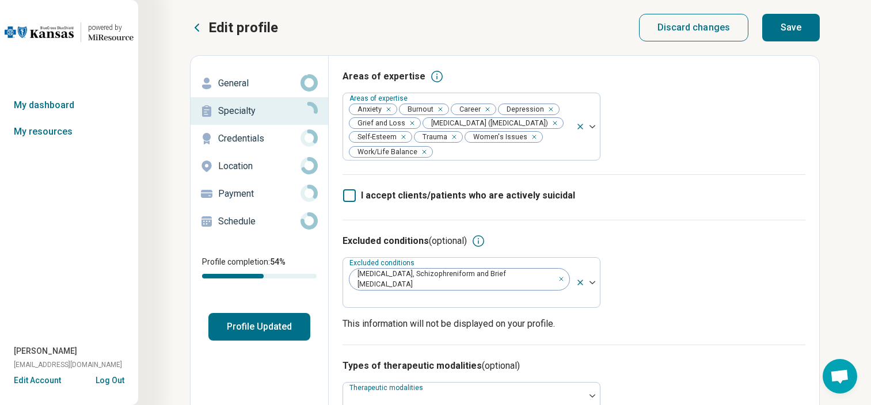
scroll to position [177, 0]
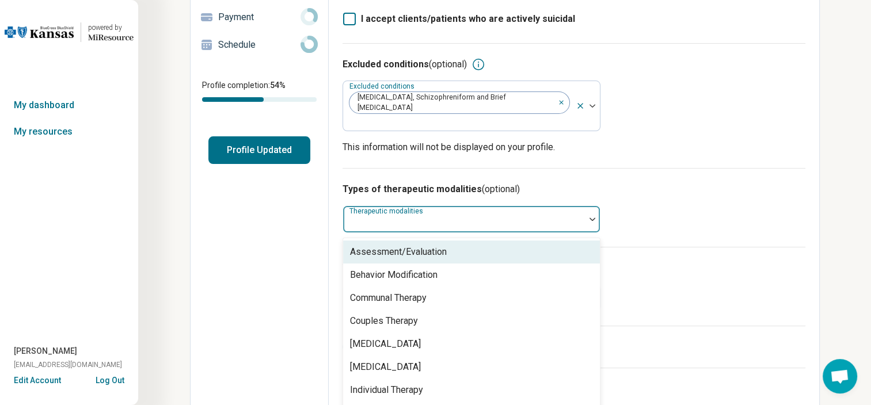
click at [378, 216] on div at bounding box center [464, 224] width 233 height 16
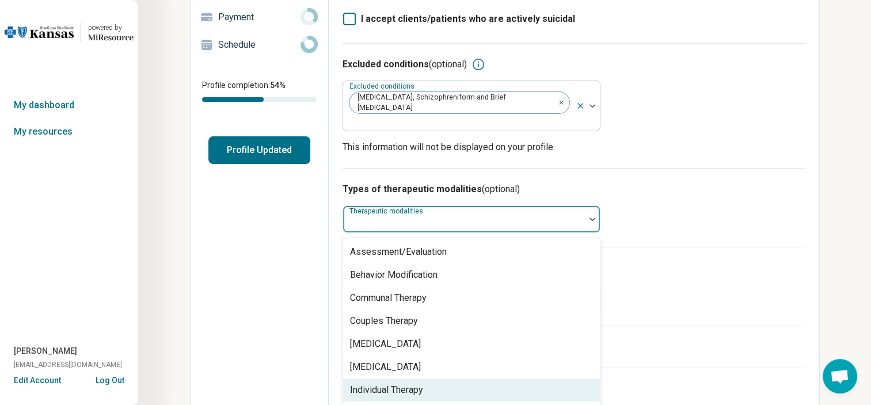
click at [378, 383] on div "Individual Therapy" at bounding box center [386, 390] width 73 height 14
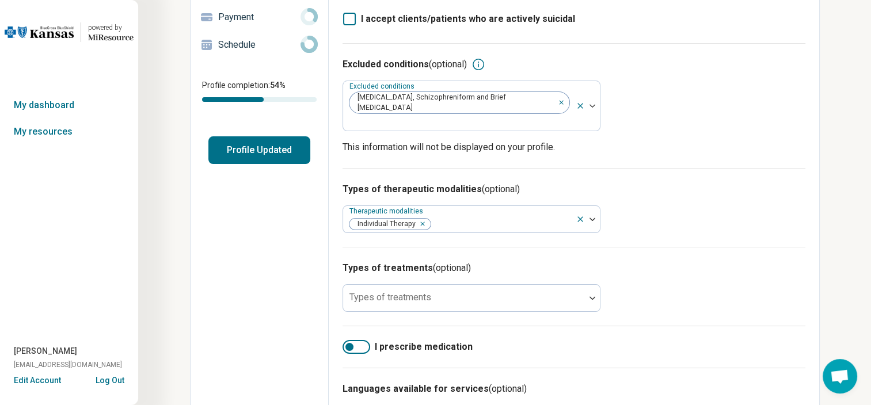
click at [641, 292] on div "Types of treatments (optional) Types of treatments" at bounding box center [574, 286] width 463 height 79
click at [505, 295] on div at bounding box center [464, 303] width 233 height 16
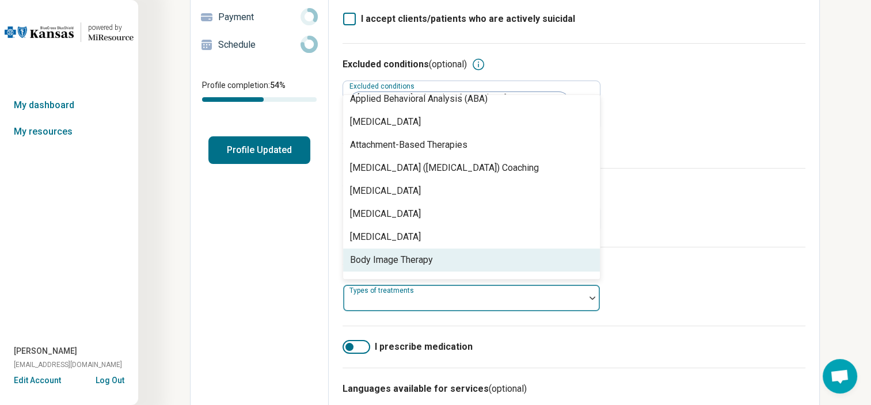
scroll to position [240, 0]
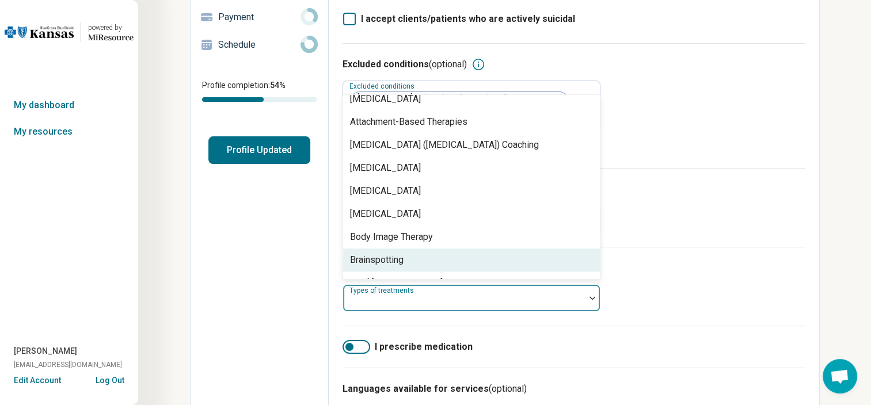
click at [431, 249] on div "Brainspotting" at bounding box center [471, 260] width 257 height 23
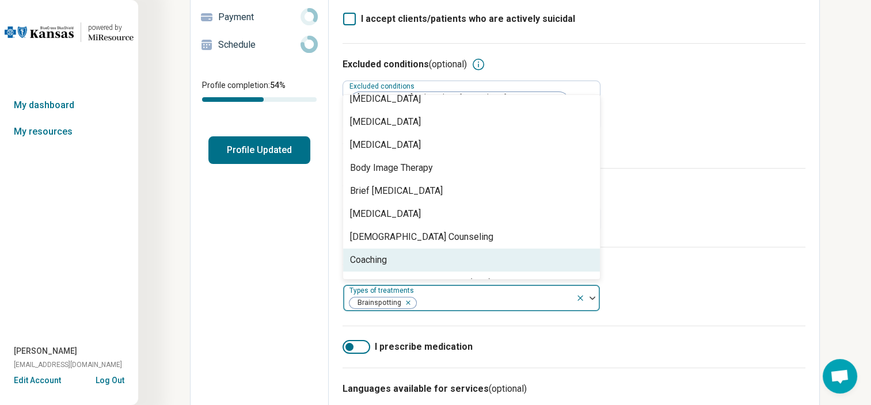
scroll to position [332, 0]
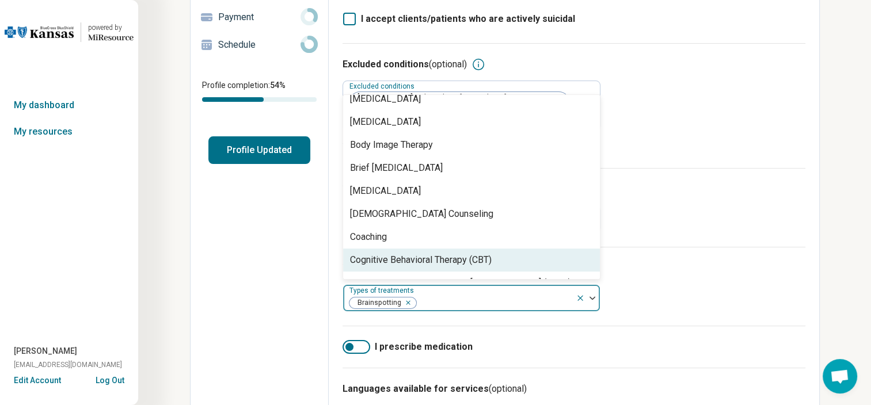
click at [431, 253] on div "Cognitive Behavioral Therapy (CBT)" at bounding box center [421, 260] width 142 height 14
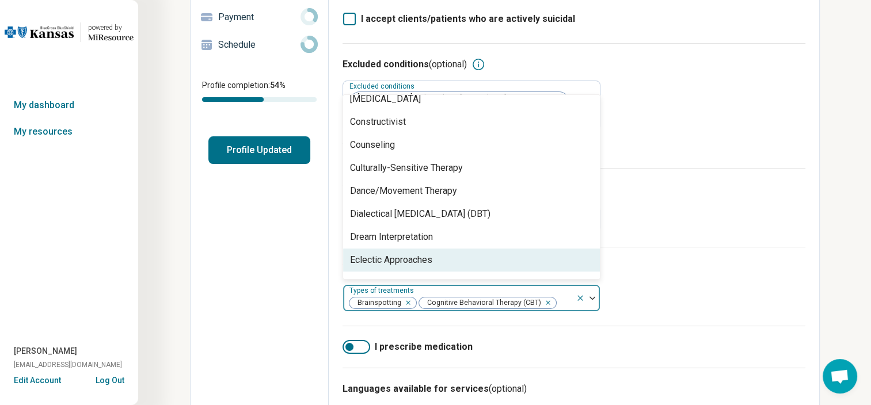
scroll to position [609, 0]
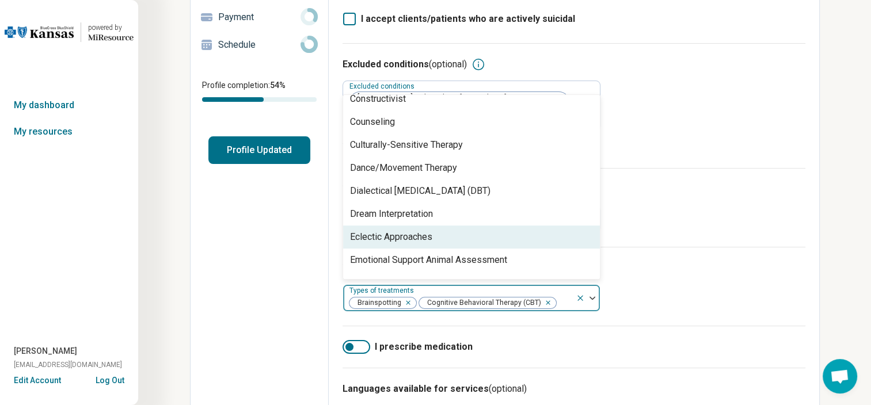
click at [423, 230] on div "Eclectic Approaches" at bounding box center [391, 237] width 82 height 14
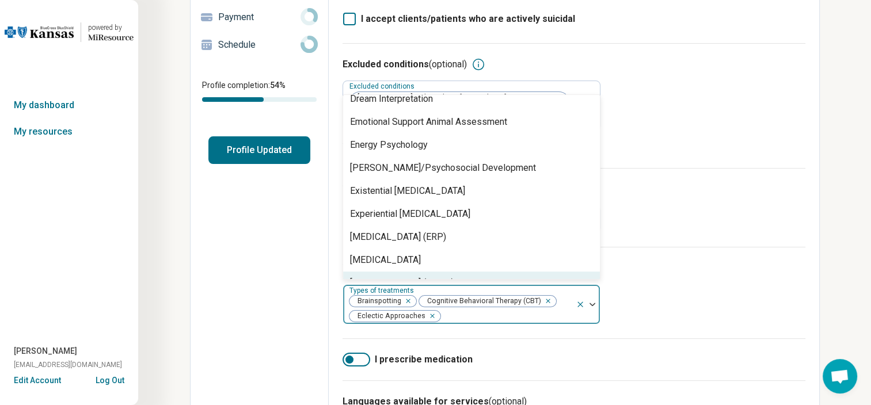
scroll to position [747, 0]
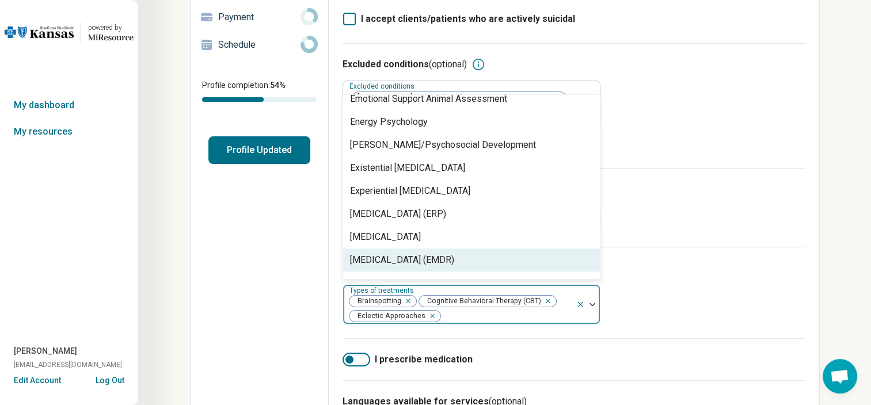
click at [423, 253] on div "[MEDICAL_DATA] (EMDR)" at bounding box center [402, 260] width 104 height 14
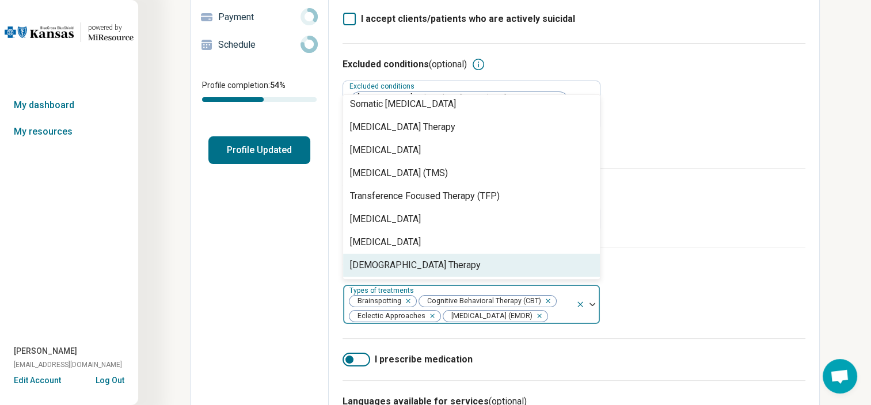
scroll to position [0, 0]
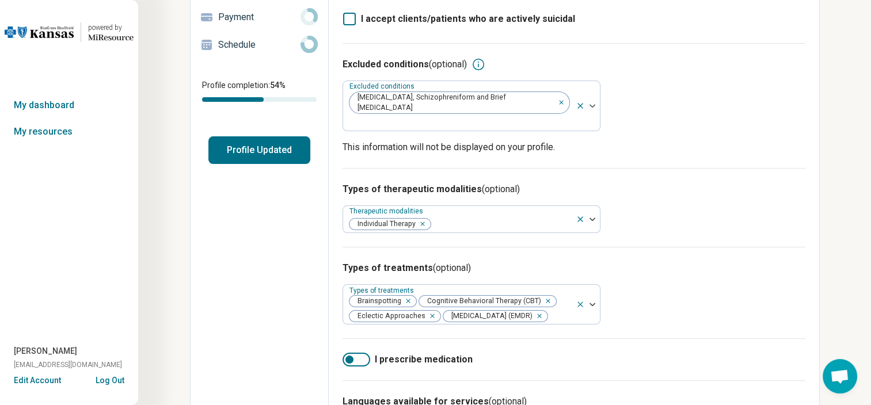
click at [361, 329] on div "Types of treatments (optional) Types of treatments Brainspotting Cognitive Beha…" at bounding box center [574, 293] width 463 height 92
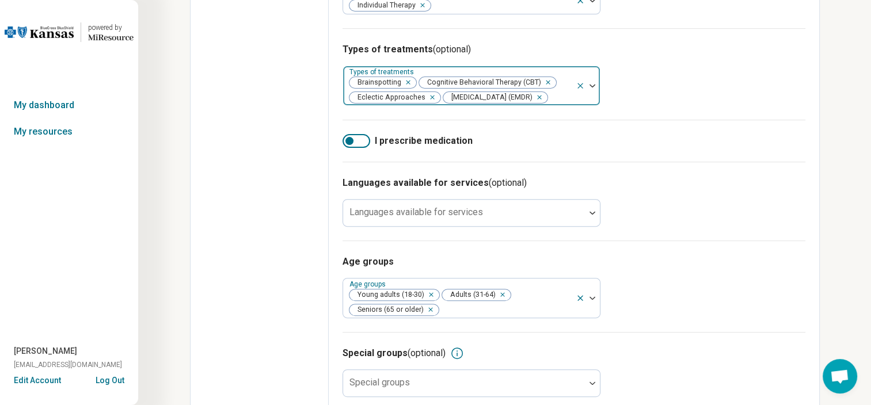
scroll to position [407, 0]
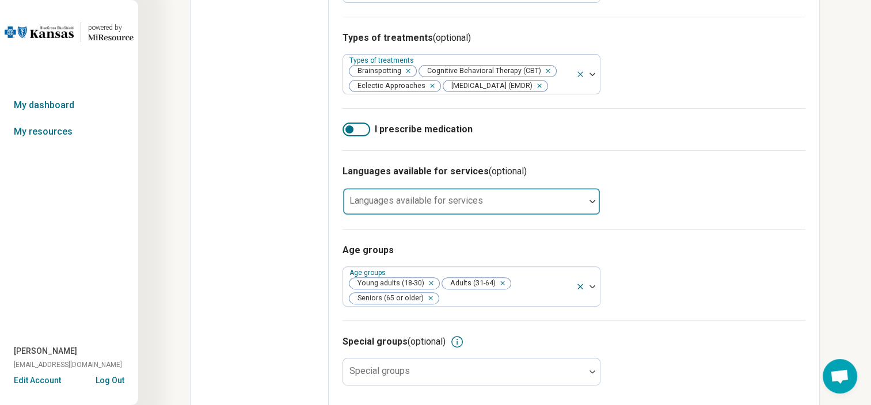
click at [435, 199] on div at bounding box center [464, 206] width 233 height 16
type input "*"
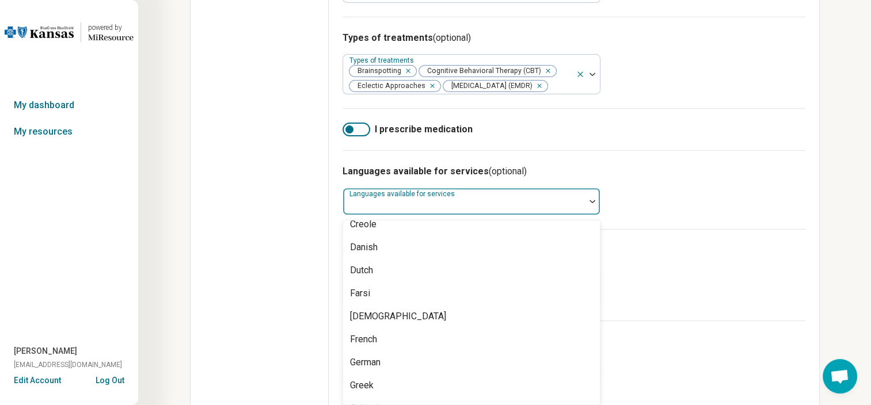
scroll to position [246, 0]
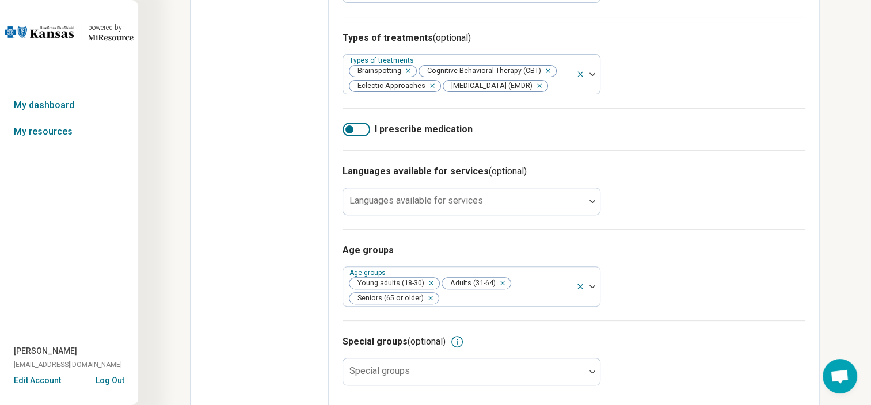
click at [682, 273] on div "Age groups Age groups Young adults (18-30) Adults (31-64) Seniors (65 or older)" at bounding box center [574, 275] width 463 height 92
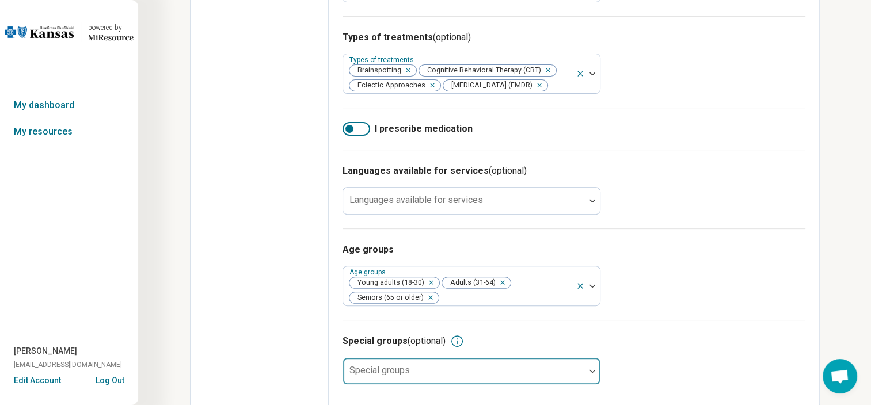
click at [562, 374] on div at bounding box center [464, 376] width 233 height 16
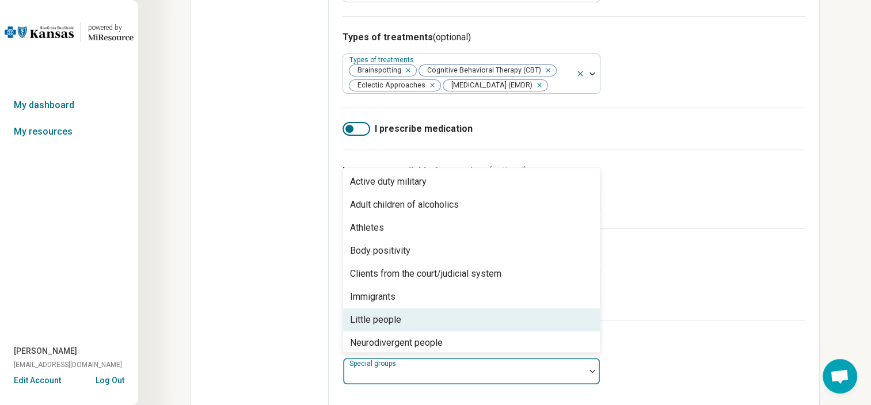
click at [675, 340] on div "Special groups (optional)" at bounding box center [574, 341] width 463 height 14
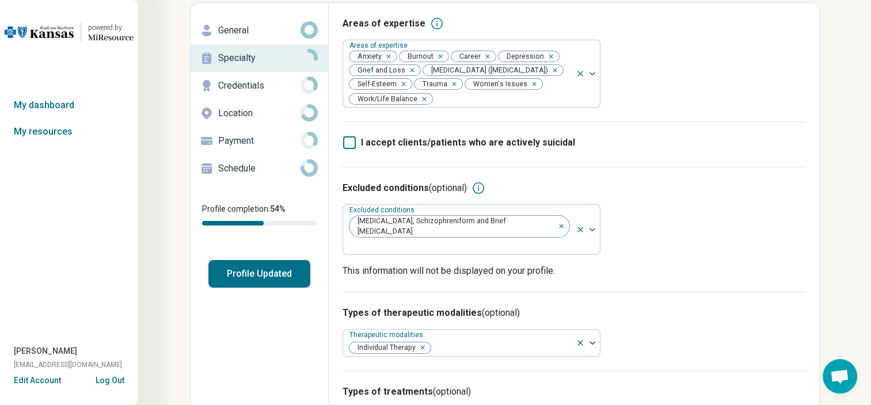
scroll to position [0, 0]
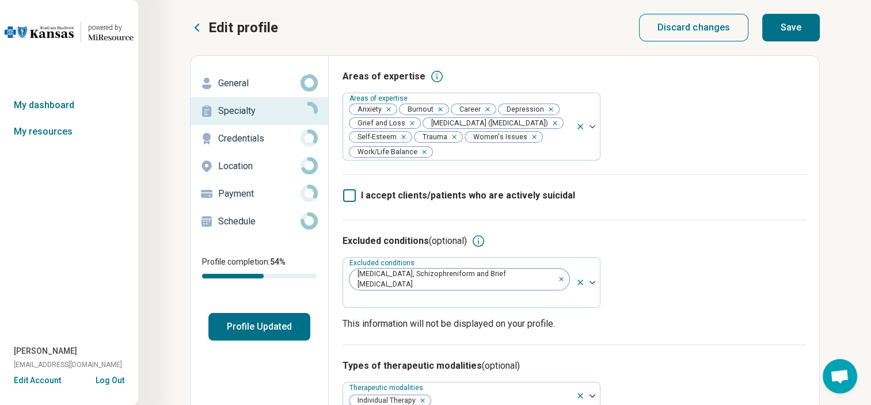
click at [800, 22] on button "Save" at bounding box center [791, 28] width 58 height 28
click at [269, 135] on p "Credentials" at bounding box center [259, 139] width 82 height 14
type textarea "*"
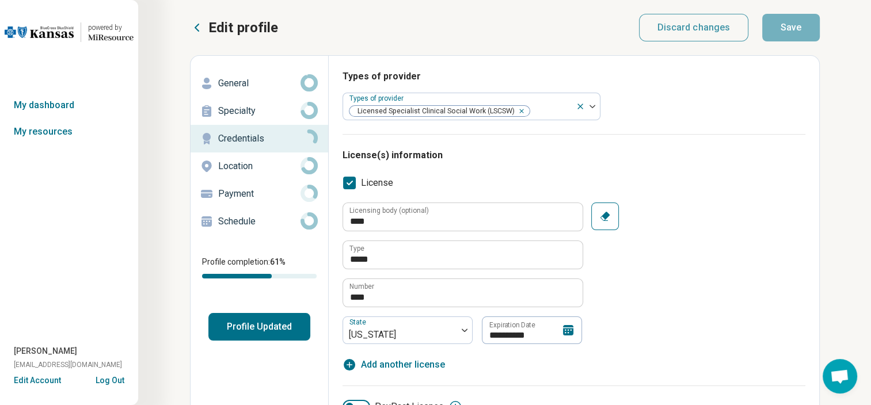
click at [610, 165] on div "**********" at bounding box center [574, 303] width 463 height 339
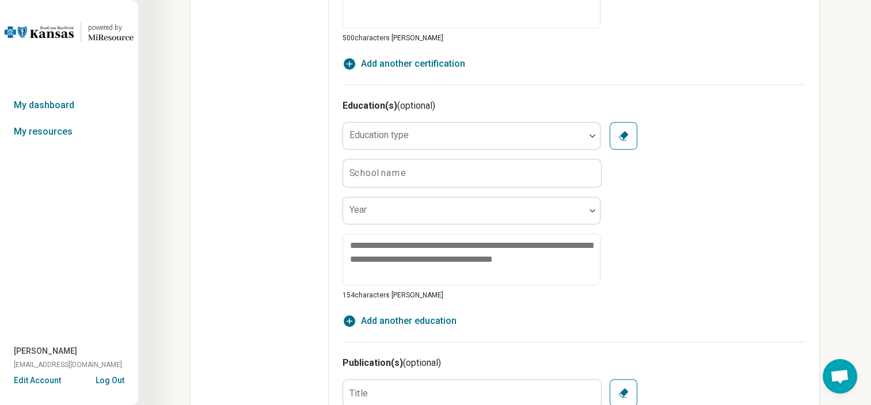
scroll to position [691, 0]
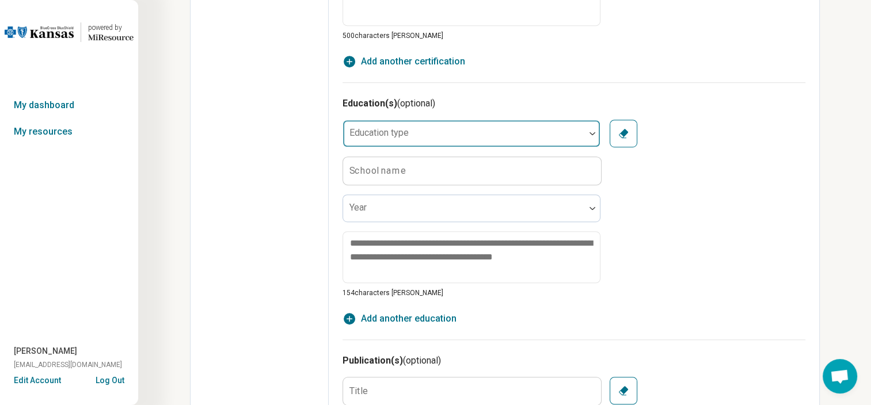
click at [472, 130] on div at bounding box center [464, 138] width 233 height 16
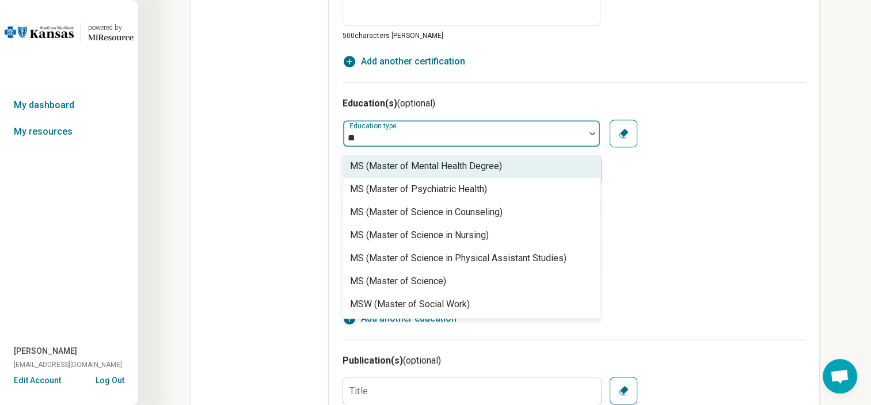
type input "***"
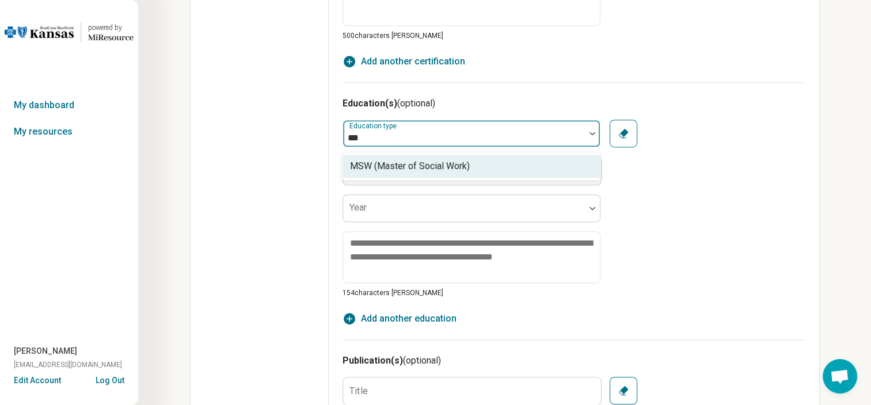
click at [448, 164] on div "MSW (Master of Social Work)" at bounding box center [410, 166] width 120 height 14
type textarea "*"
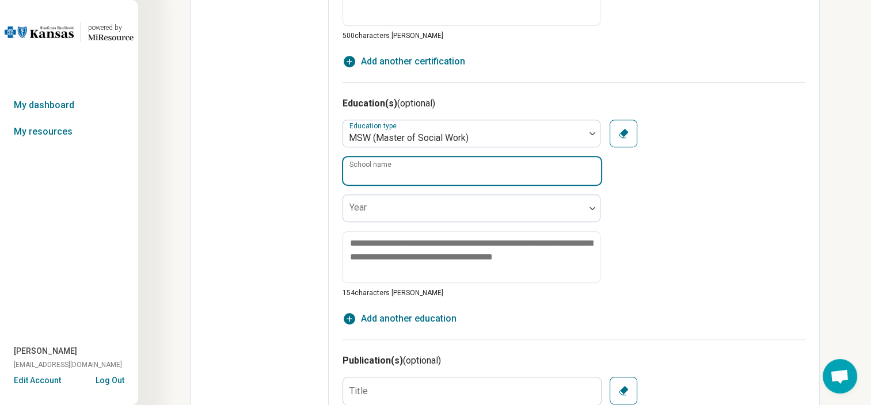
click at [434, 166] on input "School name" at bounding box center [472, 171] width 258 height 28
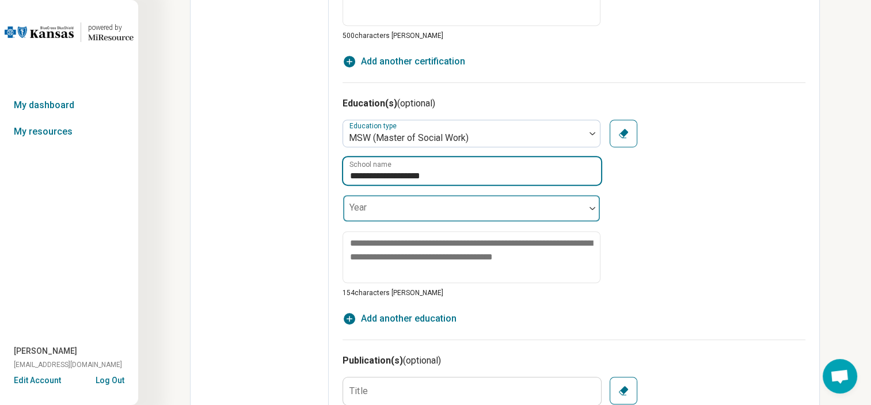
type input "**********"
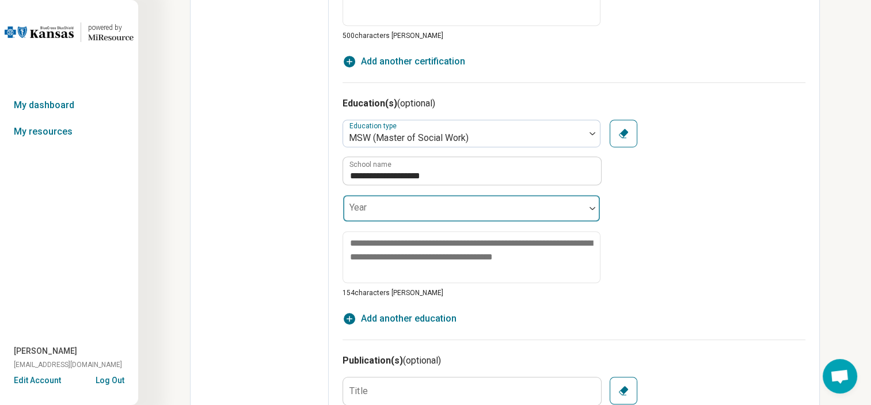
click at [414, 202] on div at bounding box center [464, 208] width 242 height 25
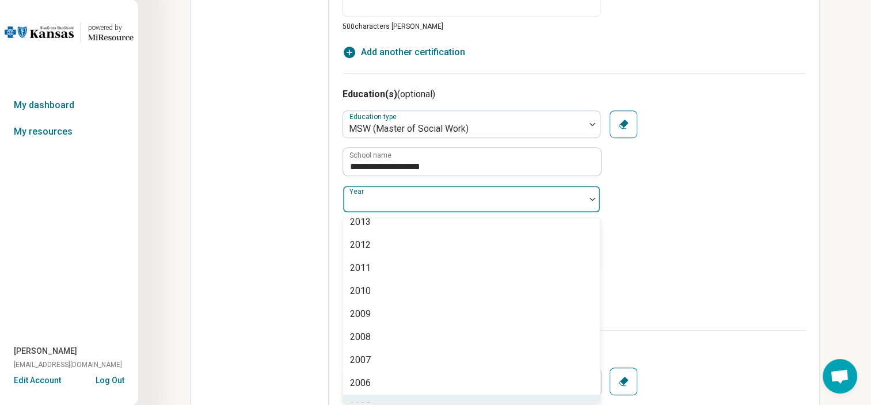
scroll to position [309, 0]
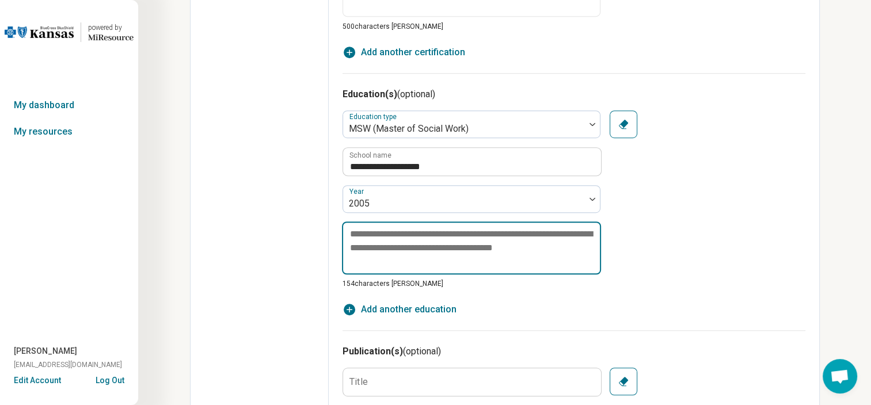
click at [404, 245] on textarea at bounding box center [471, 248] width 259 height 53
type textarea "*"
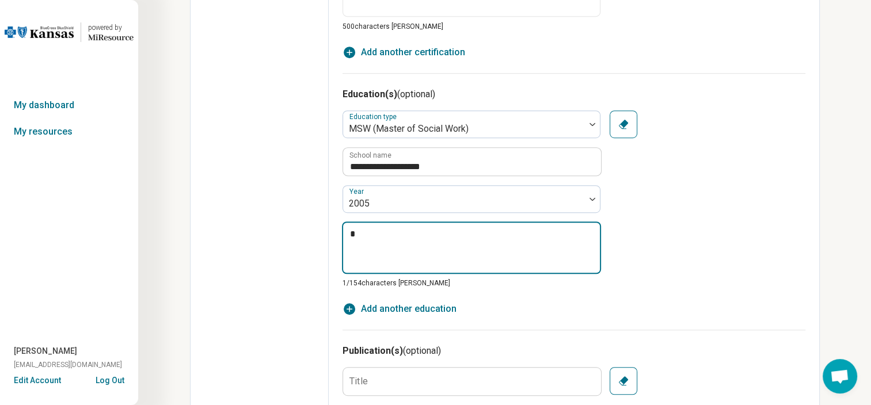
type textarea "*"
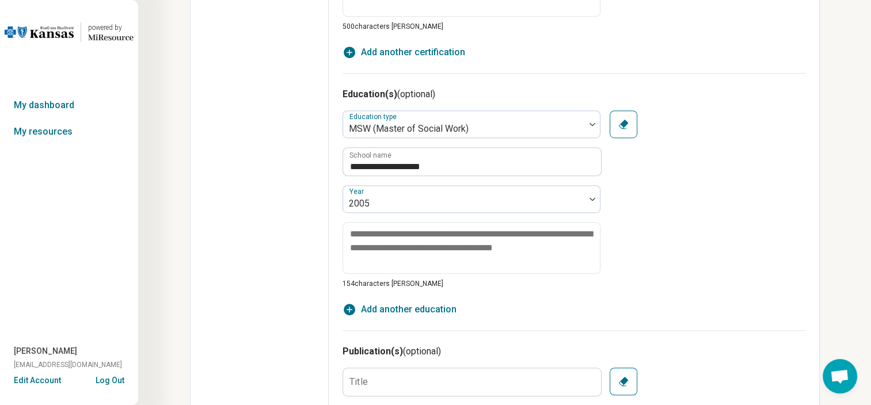
click at [645, 222] on div "**********" at bounding box center [574, 200] width 463 height 178
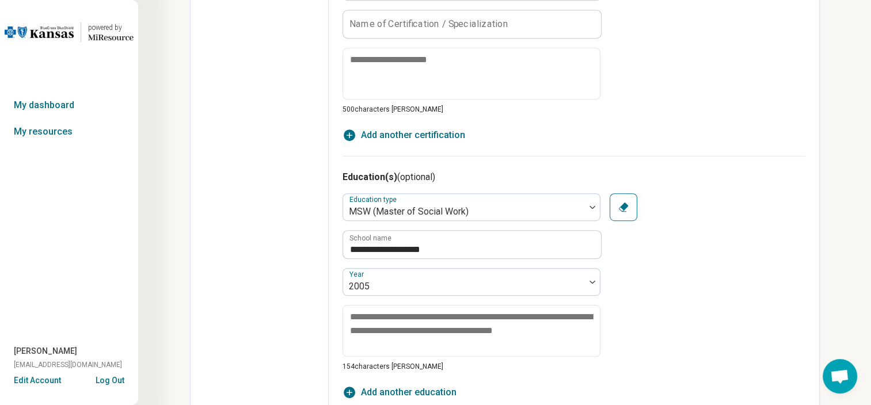
scroll to position [26, 0]
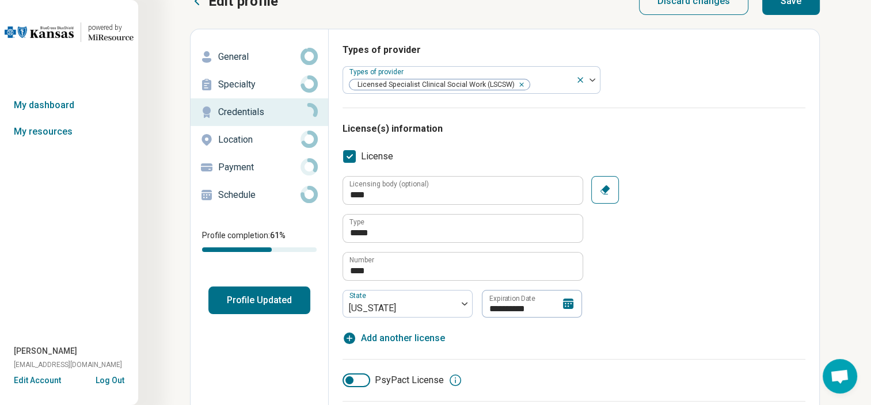
click at [785, 11] on button "Save" at bounding box center [791, 1] width 58 height 28
type textarea "*"
click at [267, 136] on p "Location" at bounding box center [259, 140] width 82 height 14
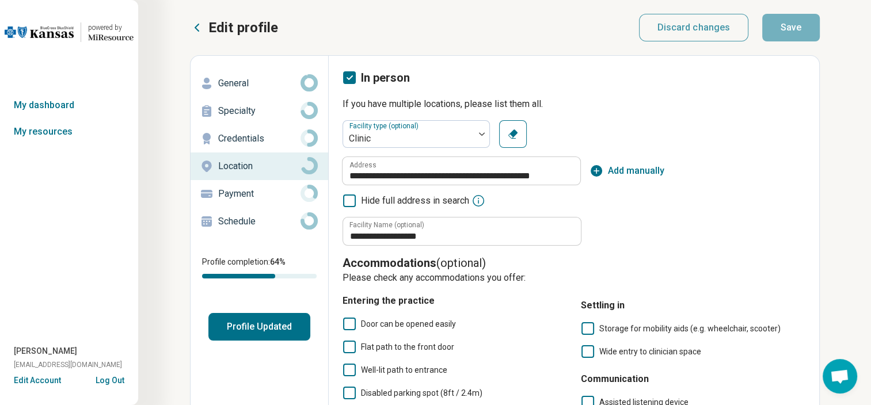
click at [581, 115] on div "**********" at bounding box center [574, 348] width 463 height 556
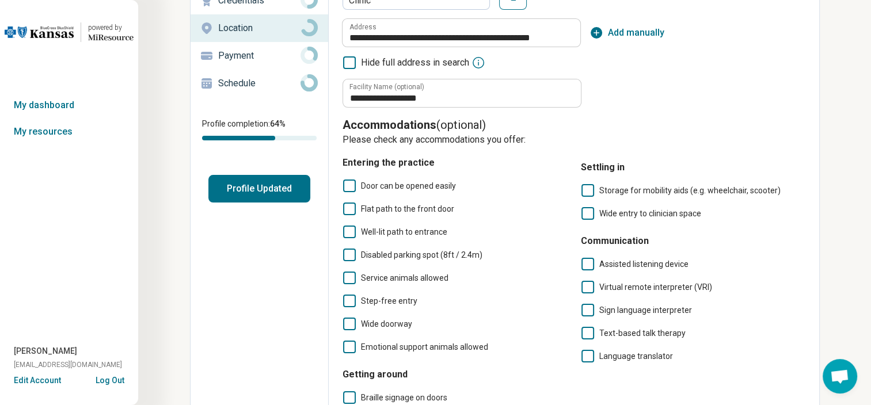
scroll to position [161, 0]
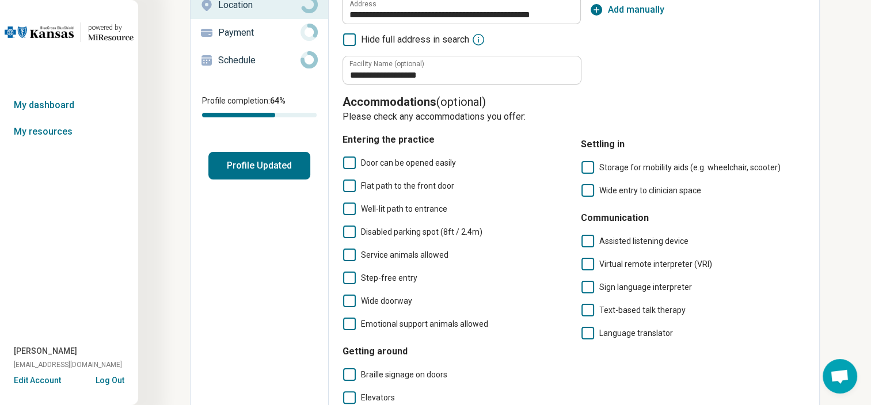
click at [427, 166] on span "Door can be opened easily" at bounding box center [408, 162] width 95 height 9
click at [421, 185] on span "Flat path to the front door" at bounding box center [407, 185] width 93 height 9
click at [425, 225] on span "Disabled parking spot (8ft / 2.4m)" at bounding box center [421, 232] width 121 height 14
click at [402, 279] on span "Step-free entry" at bounding box center [389, 277] width 56 height 9
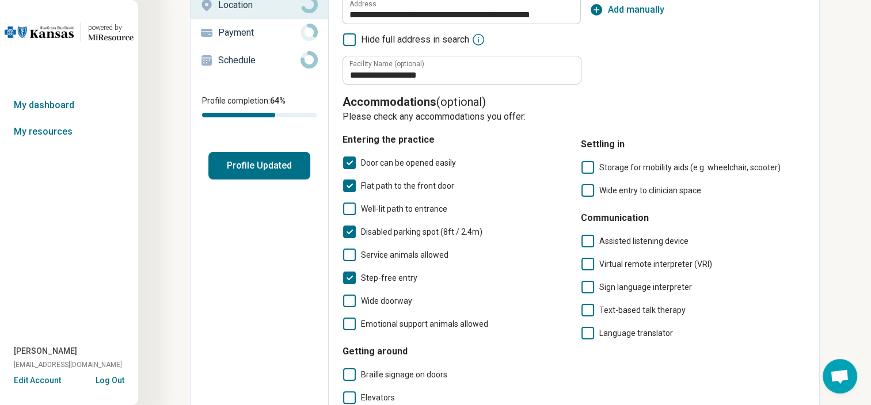
click at [398, 302] on span "Wide doorway" at bounding box center [386, 301] width 51 height 9
click at [423, 320] on span "Emotional support animals allowed" at bounding box center [424, 324] width 127 height 9
click at [652, 192] on span "Wide entry to clinician space" at bounding box center [650, 190] width 102 height 9
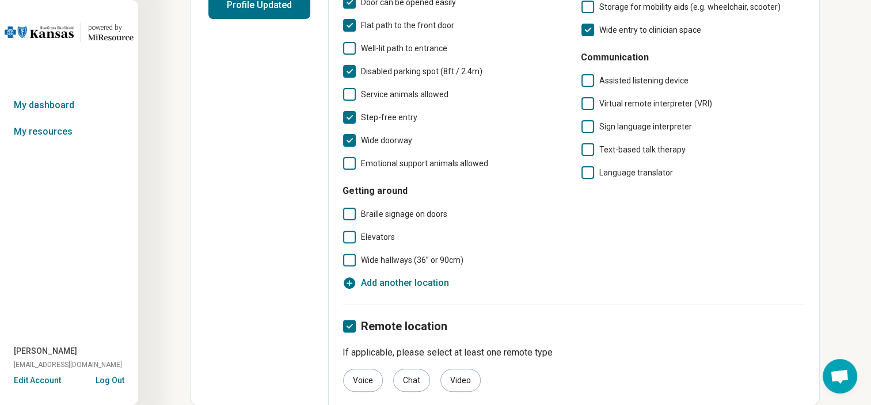
scroll to position [0, 0]
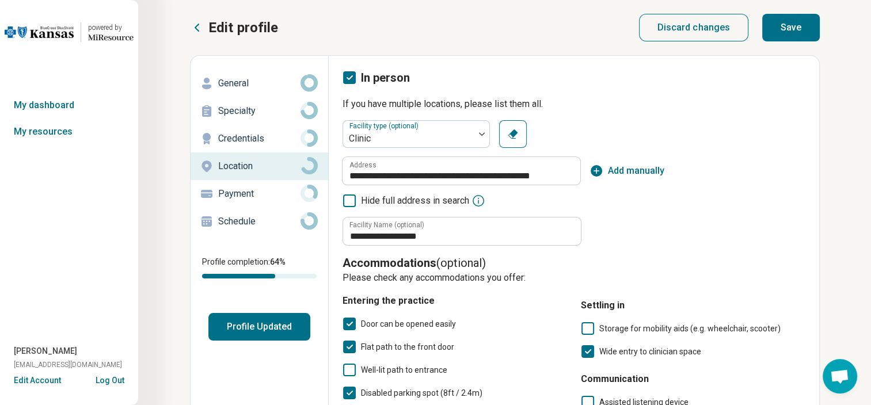
click at [798, 31] on button "Save" at bounding box center [791, 28] width 58 height 28
click at [264, 196] on p "Payment" at bounding box center [259, 194] width 82 height 14
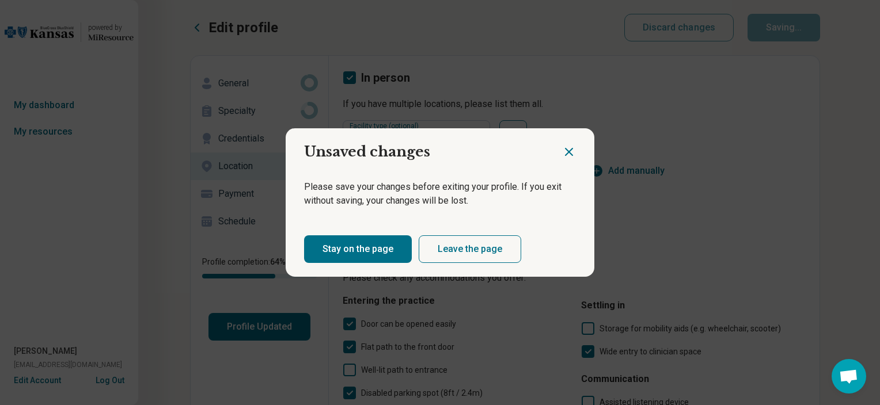
click at [565, 154] on icon "Close dialog" at bounding box center [568, 152] width 7 height 7
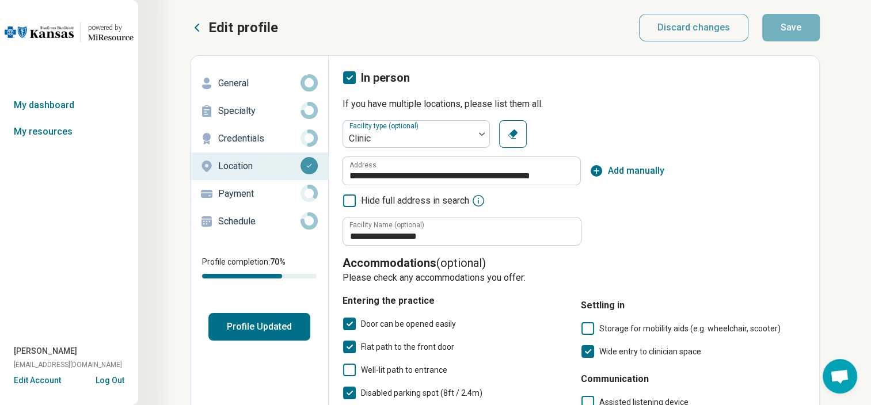
click at [279, 192] on p "Payment" at bounding box center [259, 194] width 82 height 14
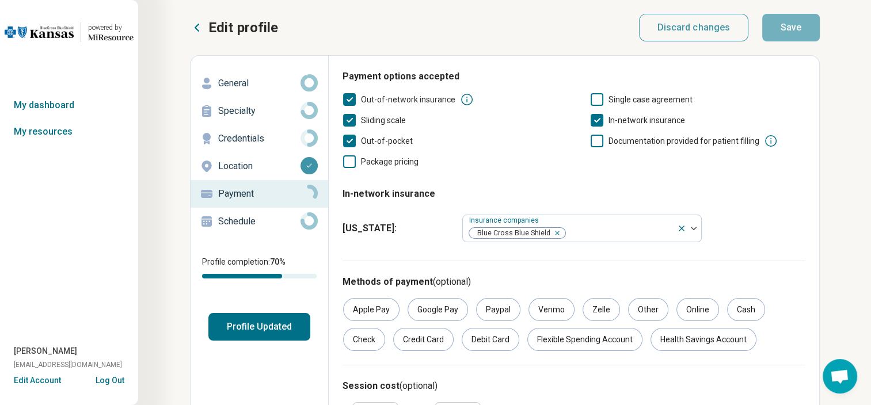
click at [519, 178] on fieldset "In-network insurance [US_STATE] : Insurance companies Blue Cross Blue Shield" at bounding box center [574, 212] width 463 height 69
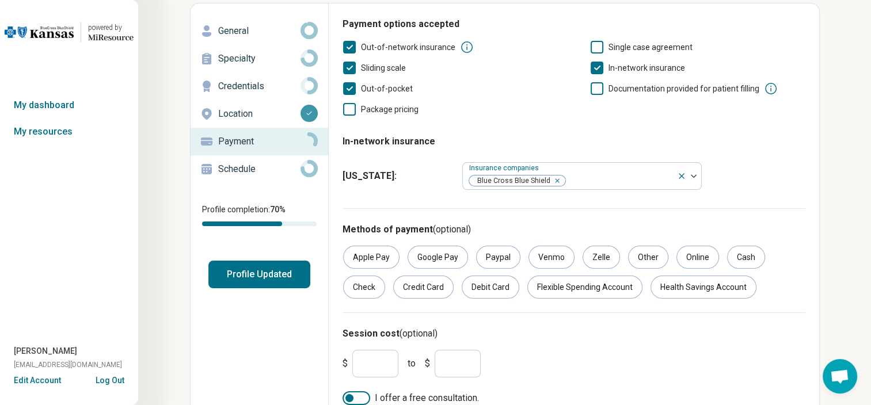
scroll to position [66, 0]
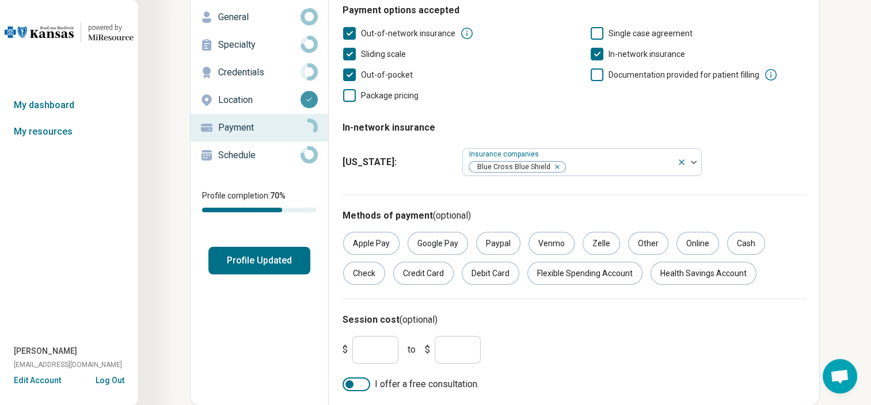
click at [245, 261] on button "Profile Updated" at bounding box center [259, 261] width 102 height 28
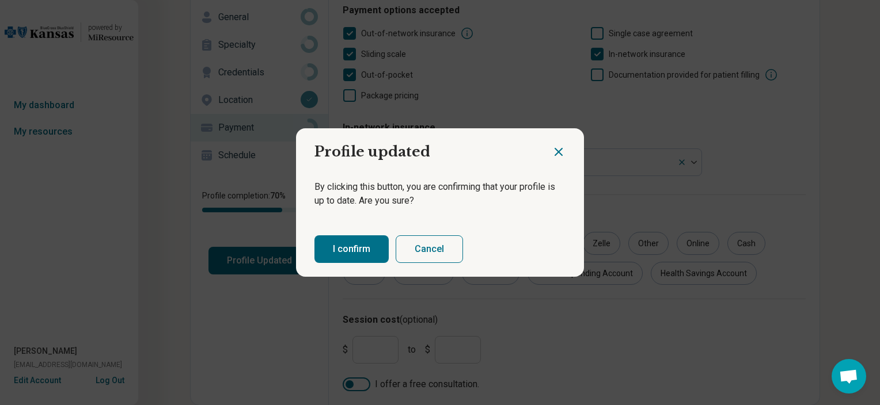
click at [363, 245] on button "I confirm" at bounding box center [351, 249] width 74 height 28
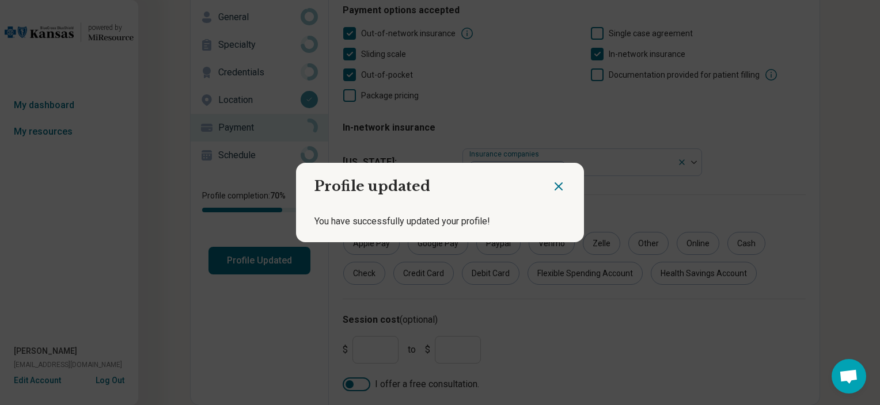
click at [552, 185] on icon "Close dialog" at bounding box center [559, 187] width 14 height 14
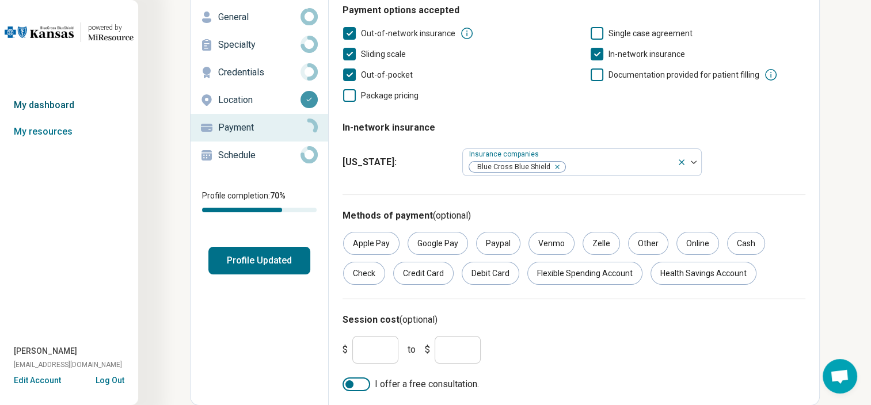
click at [70, 105] on link "My dashboard" at bounding box center [69, 105] width 138 height 26
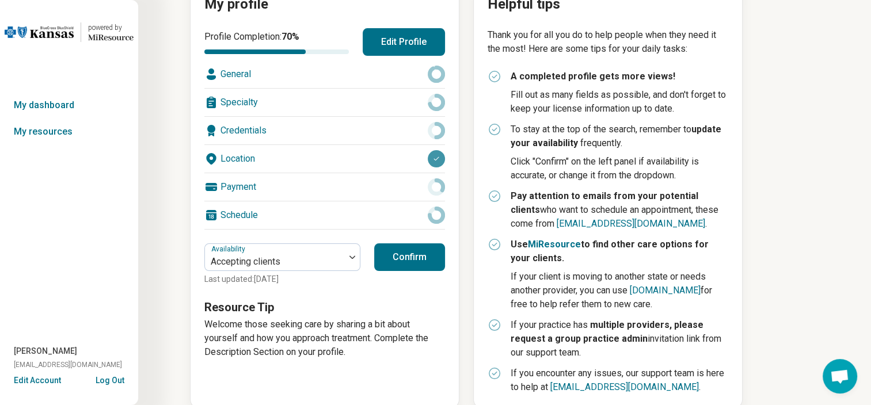
scroll to position [150, 0]
